Goal: Information Seeking & Learning: Learn about a topic

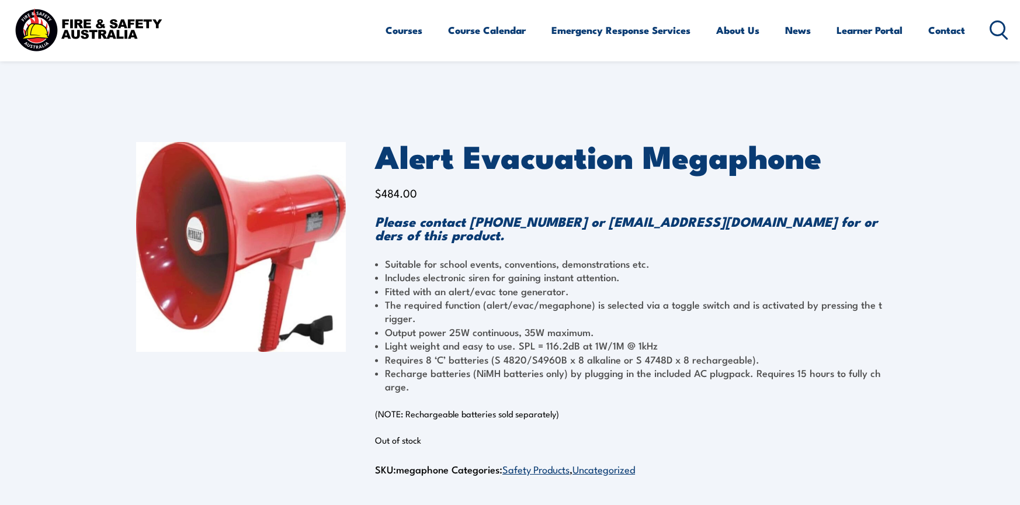
click at [490, 340] on li "Light weight and easy to use. SPL = 116.2dB at 1W/1M @ 1kHz" at bounding box center [629, 344] width 509 height 13
click at [521, 334] on li "Output power 25W continuous, 35W maximum." at bounding box center [629, 331] width 509 height 13
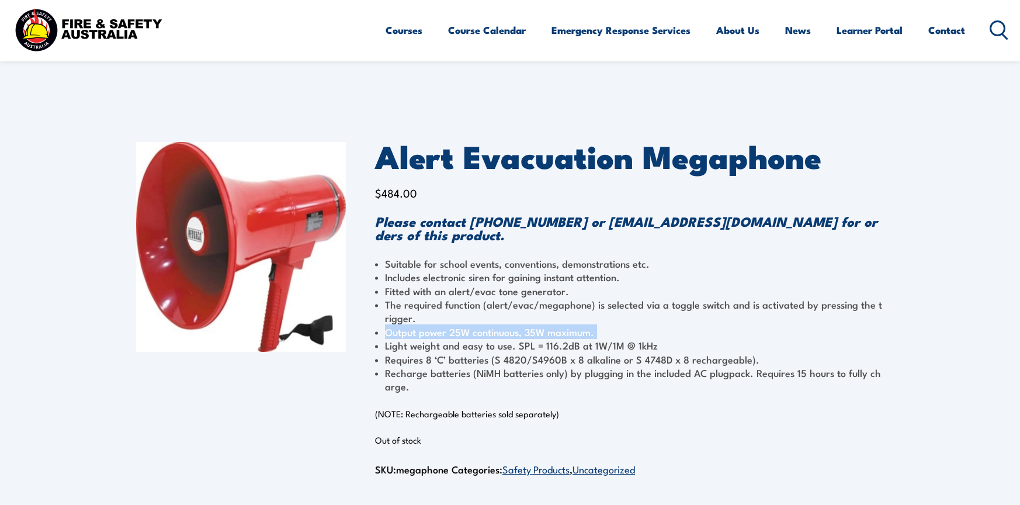
click at [521, 334] on li "Output power 25W continuous, 35W maximum." at bounding box center [629, 331] width 509 height 13
click at [531, 366] on li "Recharge batteries (NiMH batteries only) by plugging in the included AC plugpac…" at bounding box center [629, 379] width 509 height 27
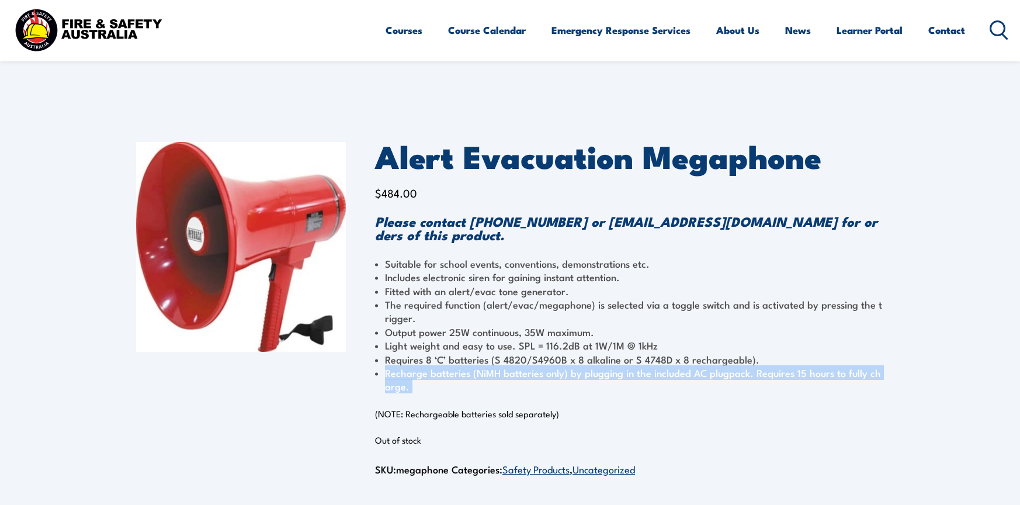
click at [531, 366] on li "Recharge batteries (NiMH batteries only) by plugging in the included AC plugpac…" at bounding box center [629, 379] width 509 height 27
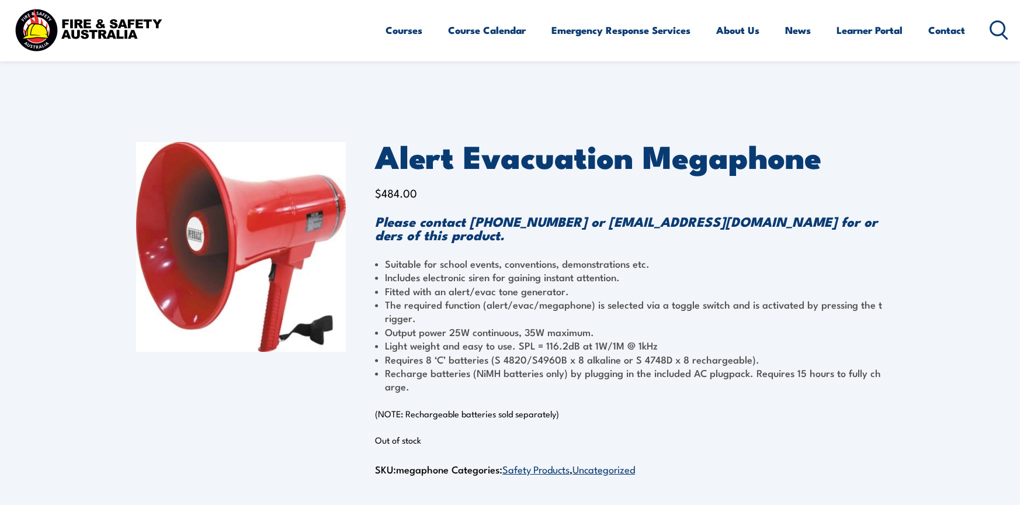
click at [542, 348] on li "Light weight and easy to use. SPL = 116.2dB at 1W/1M @ 1kHz" at bounding box center [629, 344] width 509 height 13
click at [539, 344] on li "Light weight and easy to use. SPL = 116.2dB at 1W/1M @ 1kHz" at bounding box center [629, 344] width 509 height 13
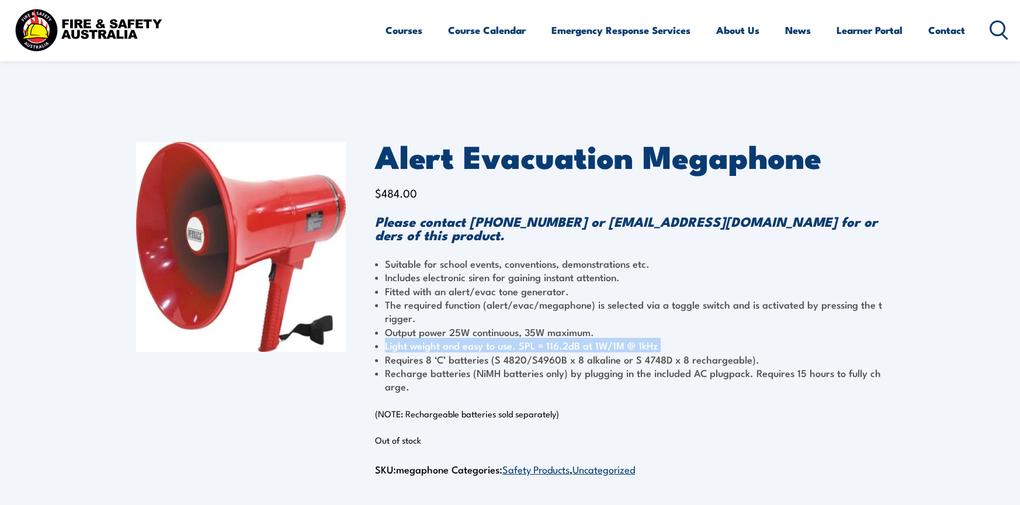
click at [539, 344] on li "Light weight and easy to use. SPL = 116.2dB at 1W/1M @ 1kHz" at bounding box center [629, 344] width 509 height 13
click at [546, 334] on li "Output power 25W continuous, 35W maximum." at bounding box center [629, 331] width 509 height 13
